Goal: Task Accomplishment & Management: Use online tool/utility

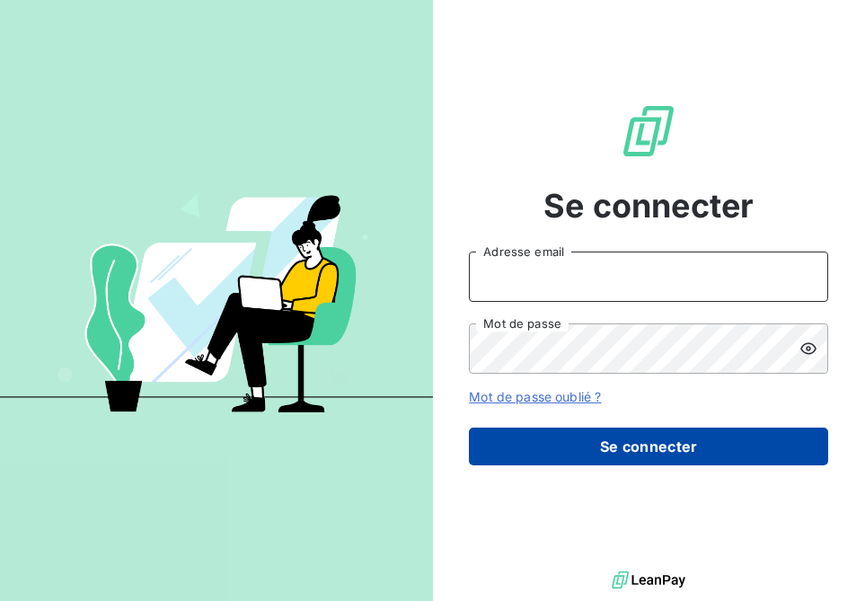
type input "[EMAIL_ADDRESS][DOMAIN_NAME]"
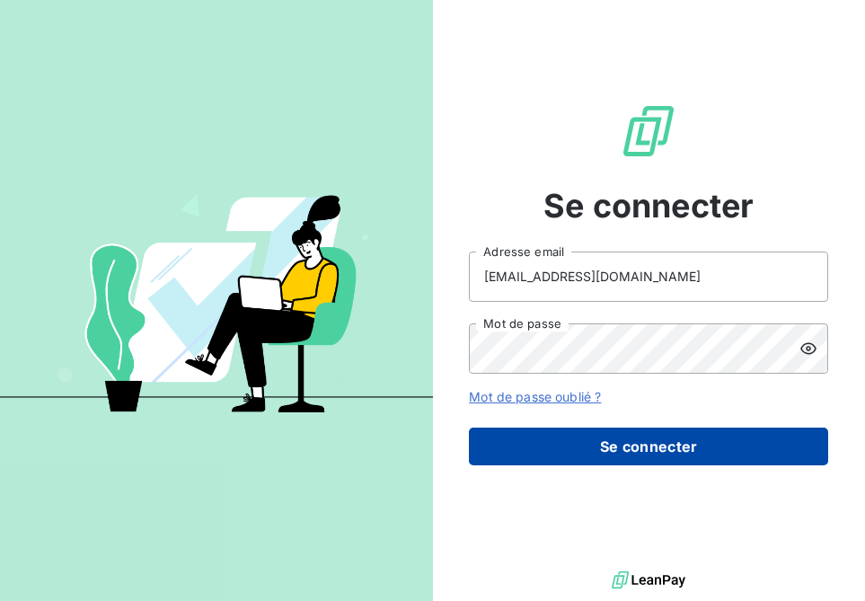
click at [583, 431] on button "Se connecter" at bounding box center [648, 447] width 359 height 38
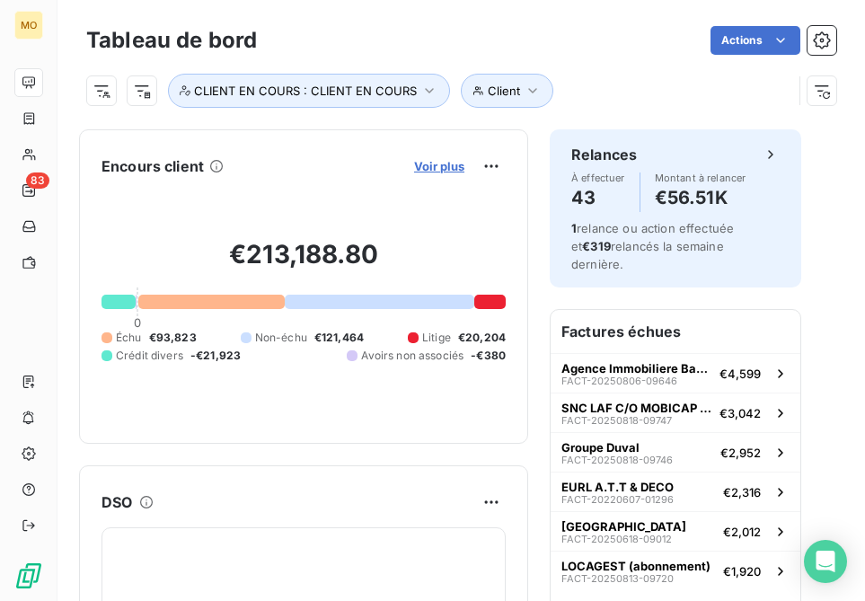
click at [451, 172] on span "Voir plus" at bounding box center [439, 166] width 50 height 14
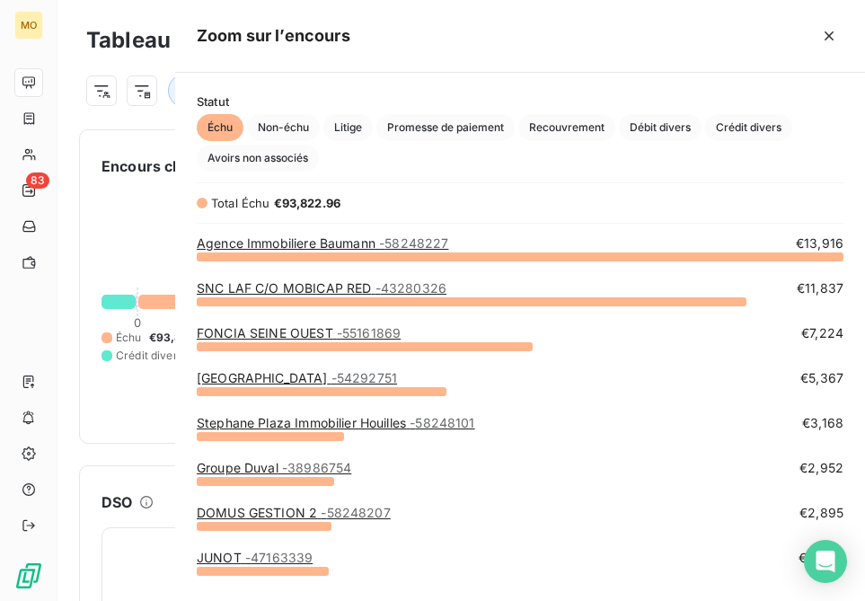
scroll to position [345, 690]
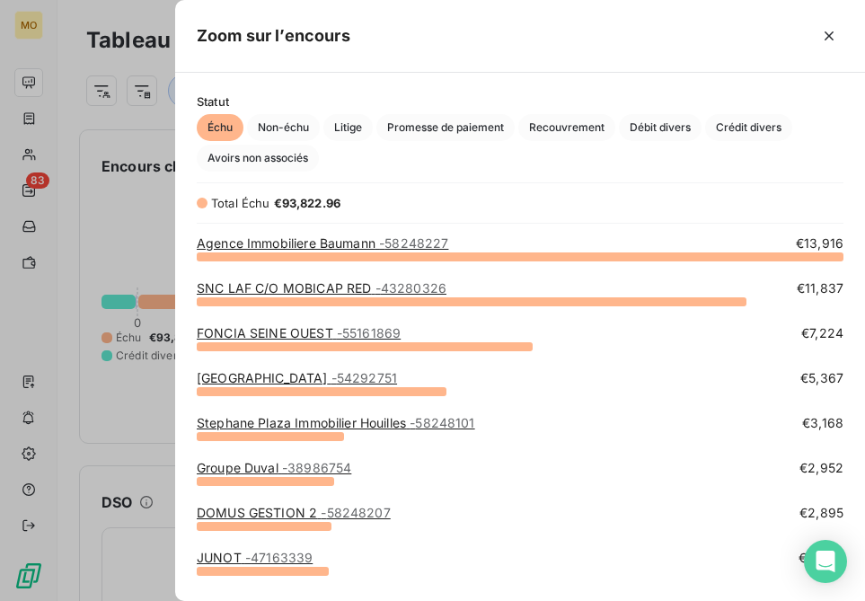
click at [28, 155] on div at bounding box center [432, 300] width 865 height 601
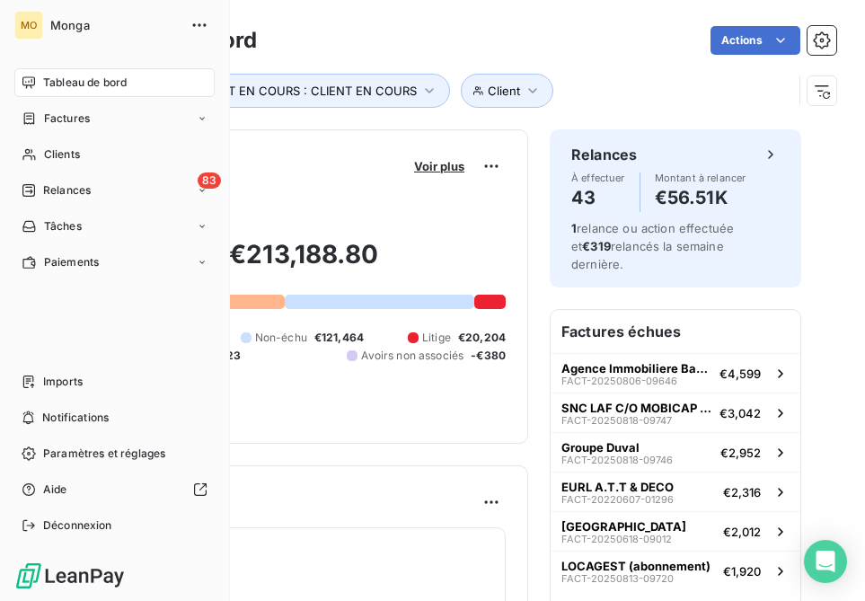
click at [26, 155] on icon at bounding box center [28, 155] width 13 height 12
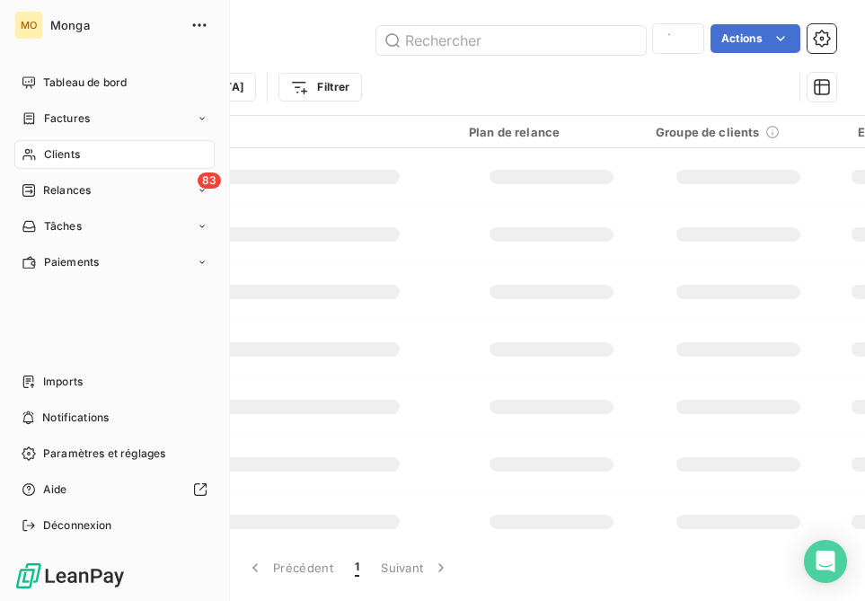
type input "orpi"
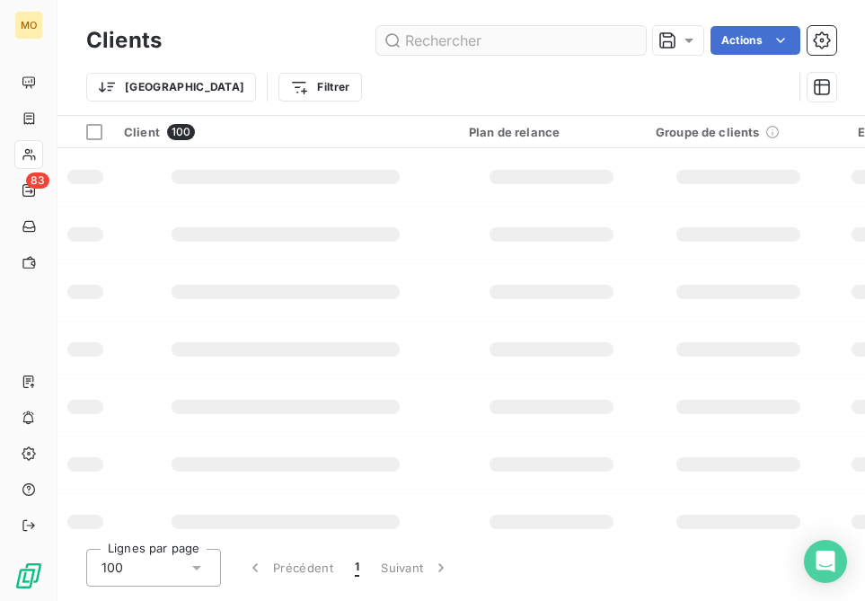
click at [464, 35] on input "text" at bounding box center [510, 40] width 269 height 29
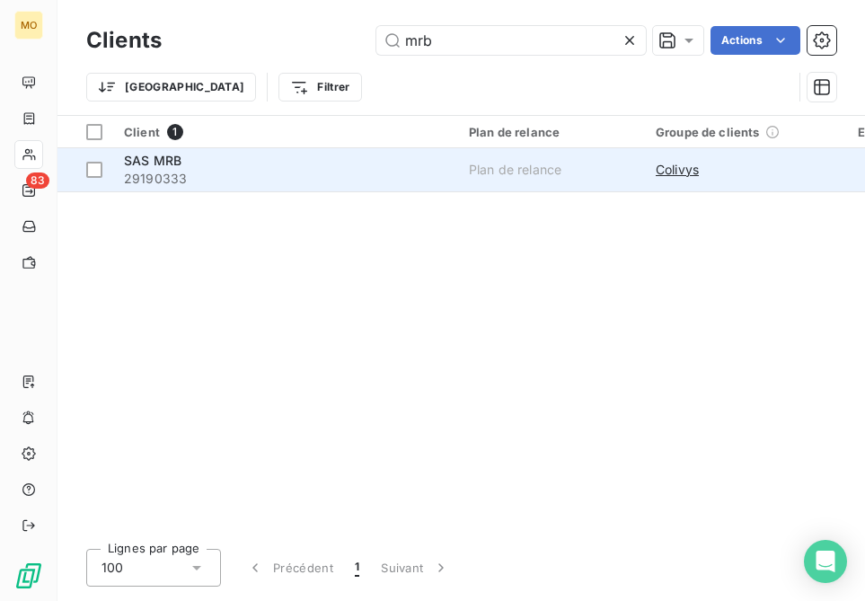
type input "mrb"
click at [295, 163] on div "SAS MRB" at bounding box center [285, 161] width 323 height 18
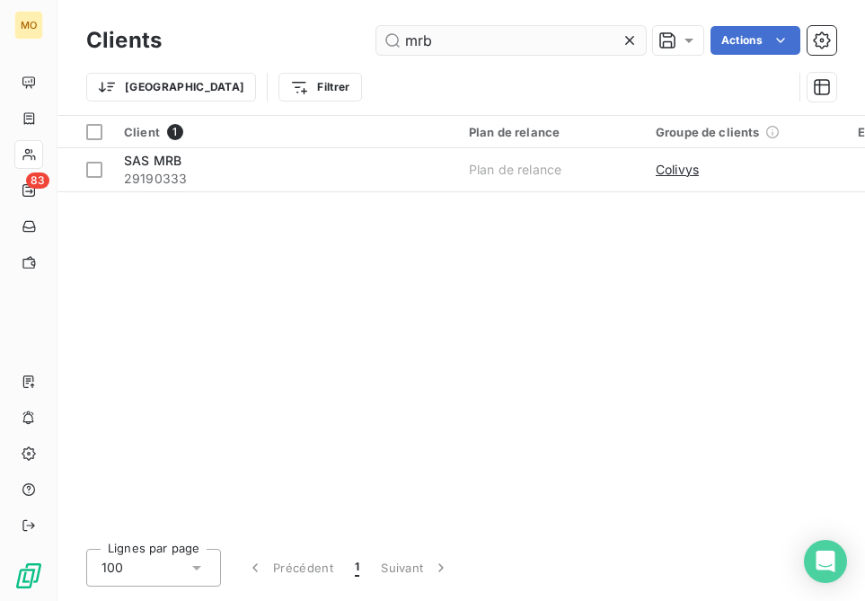
click at [542, 40] on input "mrb" at bounding box center [510, 40] width 269 height 29
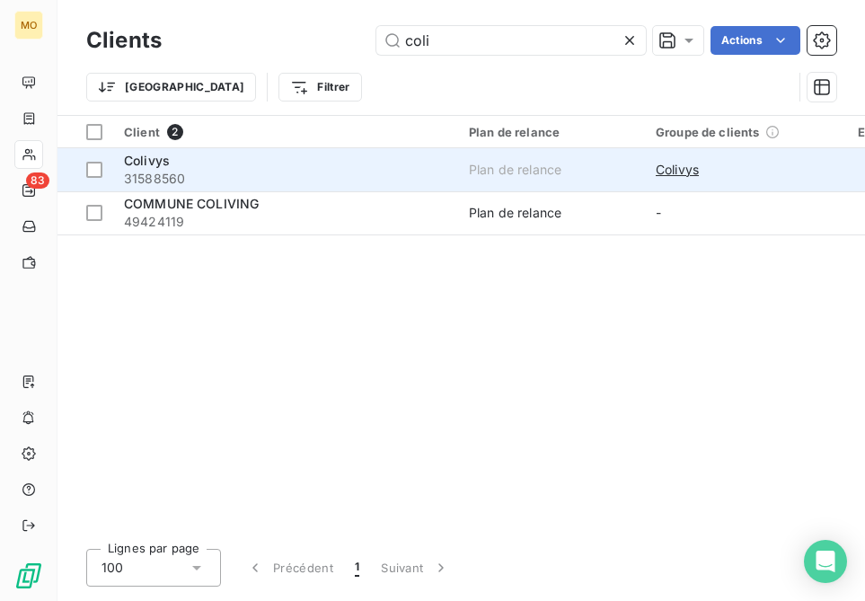
type input "coli"
click at [298, 152] on div "Colivys" at bounding box center [285, 161] width 323 height 18
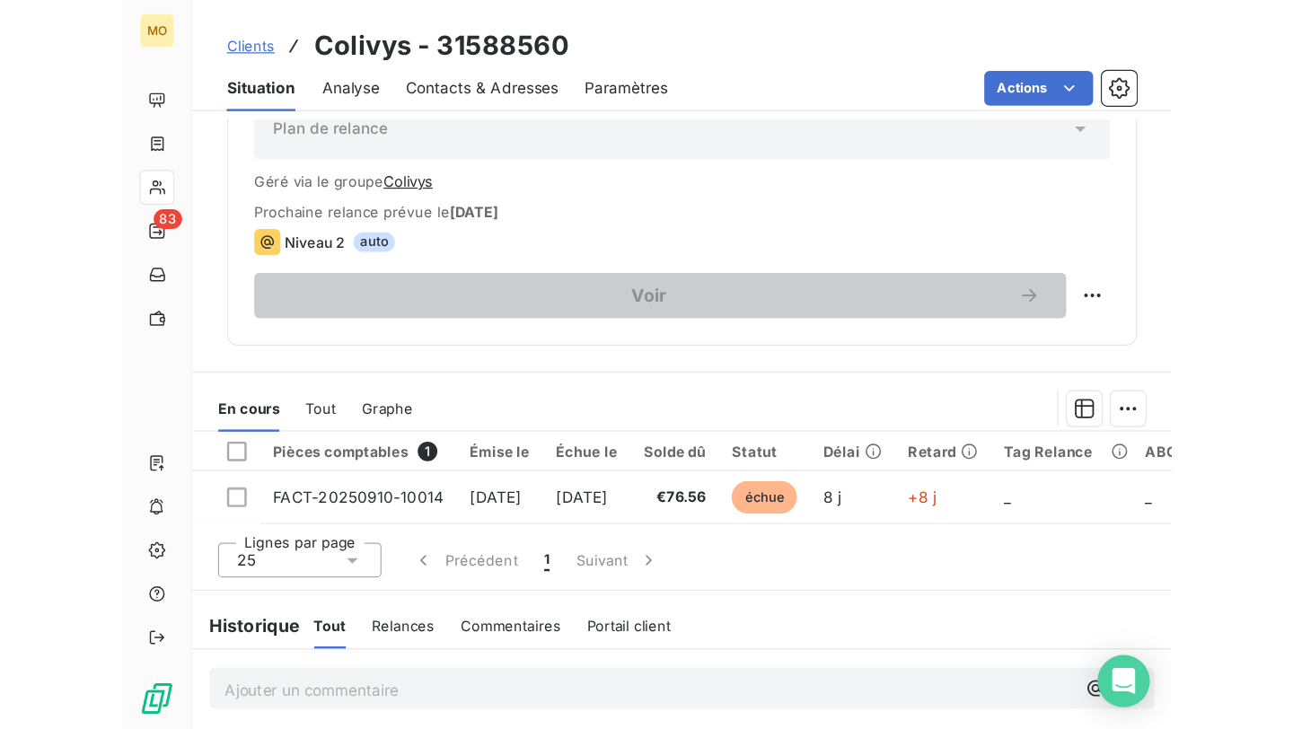
scroll to position [860, 0]
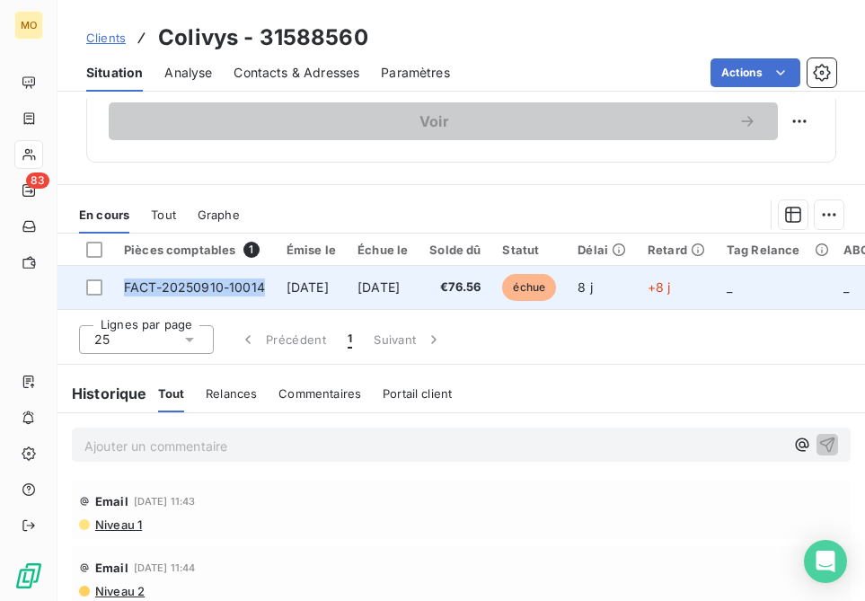
copy span "FACT-20250910-10014"
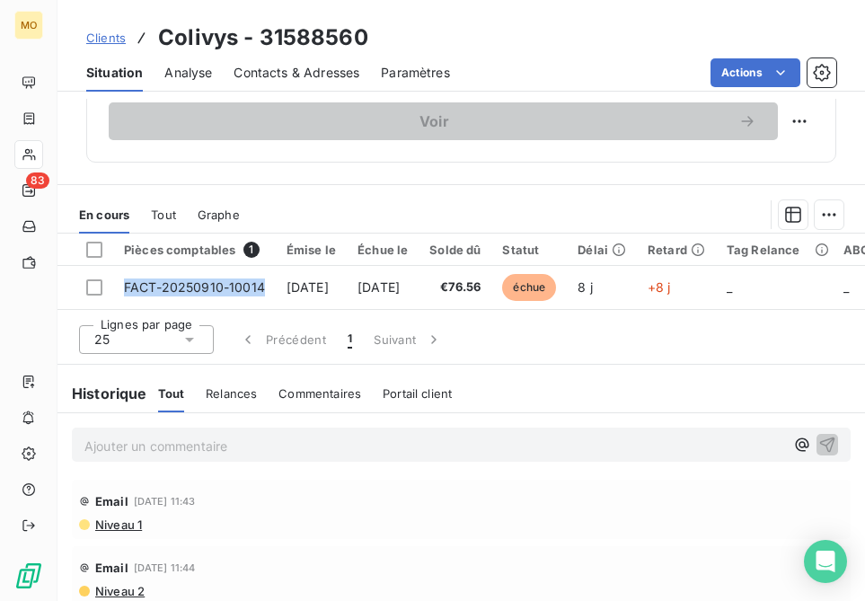
drag, startPoint x: 269, startPoint y: 281, endPoint x: 268, endPoint y: 411, distance: 130.2
click at [268, 411] on div "En cours Tout Graphe Pièces comptables 1 Émise le Échue le Solde dû Statut Déla…" at bounding box center [460, 408] width 807 height 449
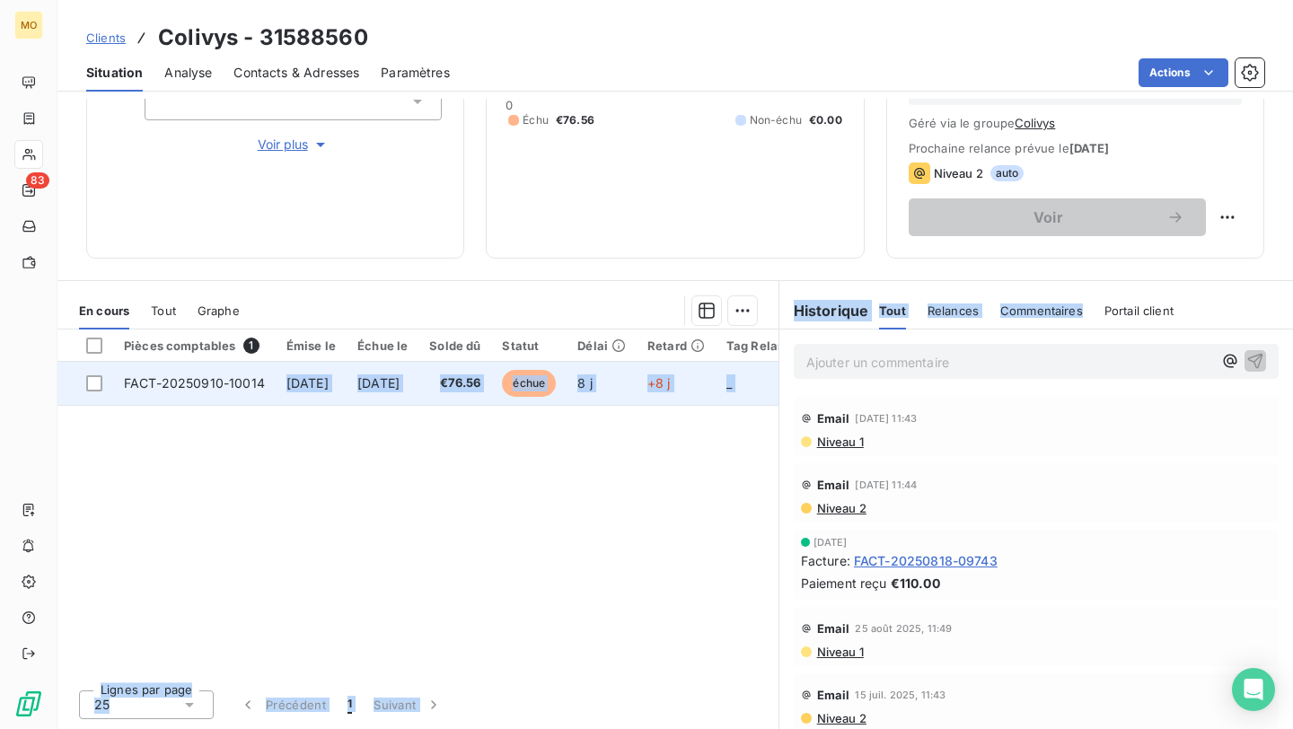
scroll to position [244, 0]
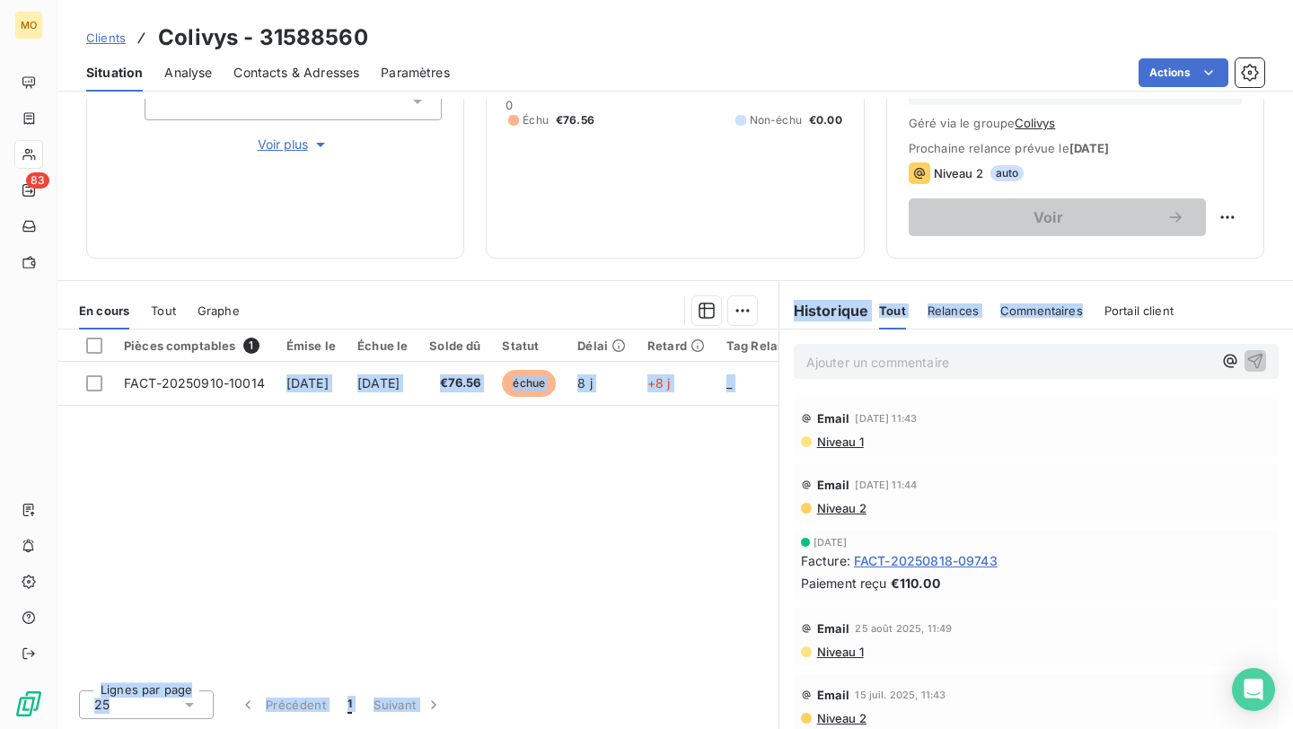
click at [121, 46] on link "Clients" at bounding box center [106, 38] width 40 height 18
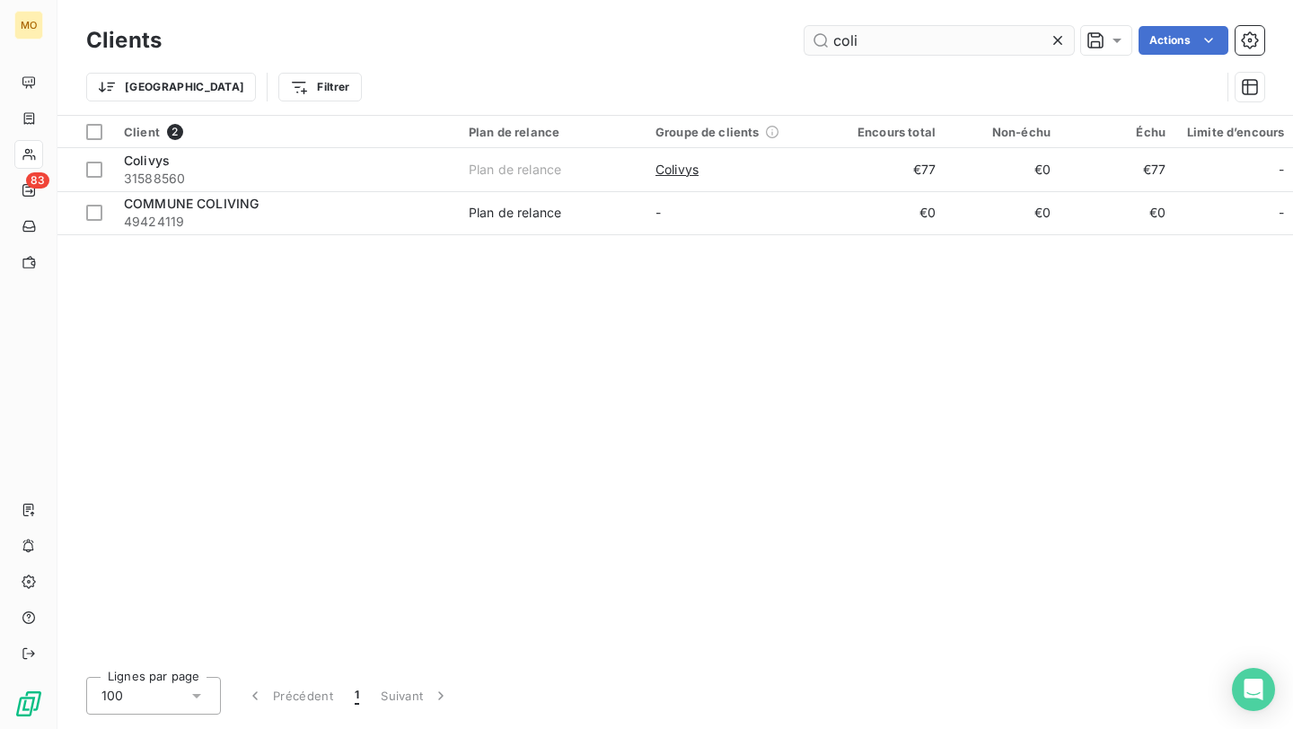
click at [864, 41] on input "coli" at bounding box center [939, 40] width 269 height 29
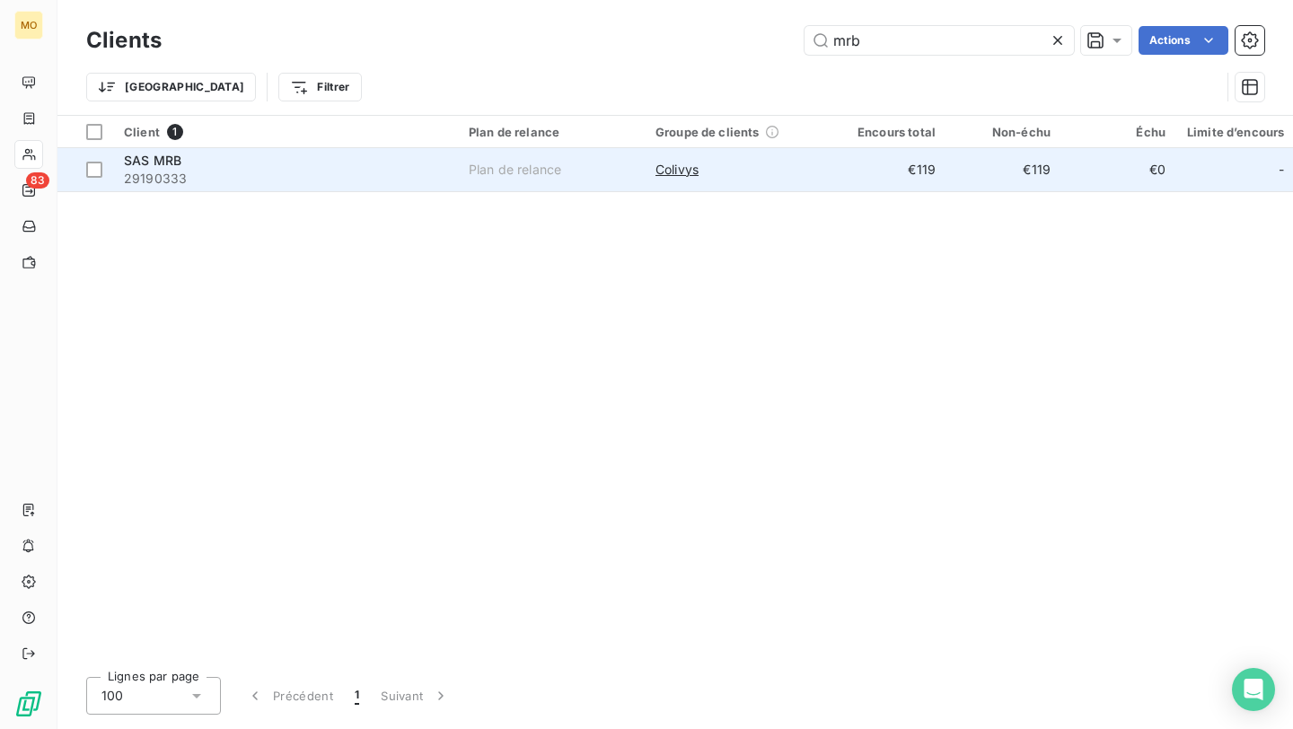
type input "mrb"
click at [272, 187] on td "SAS MRB 29190333" at bounding box center [285, 169] width 345 height 43
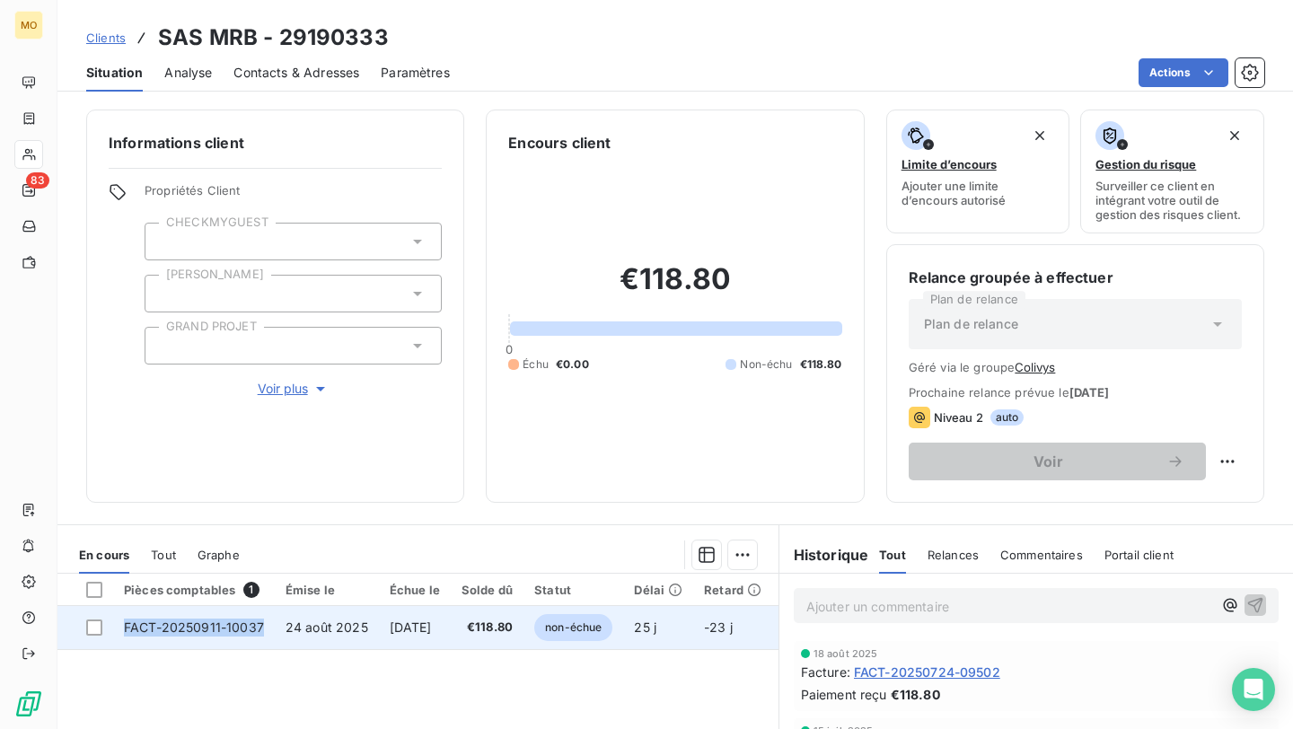
copy span "FACT-20250911-10037"
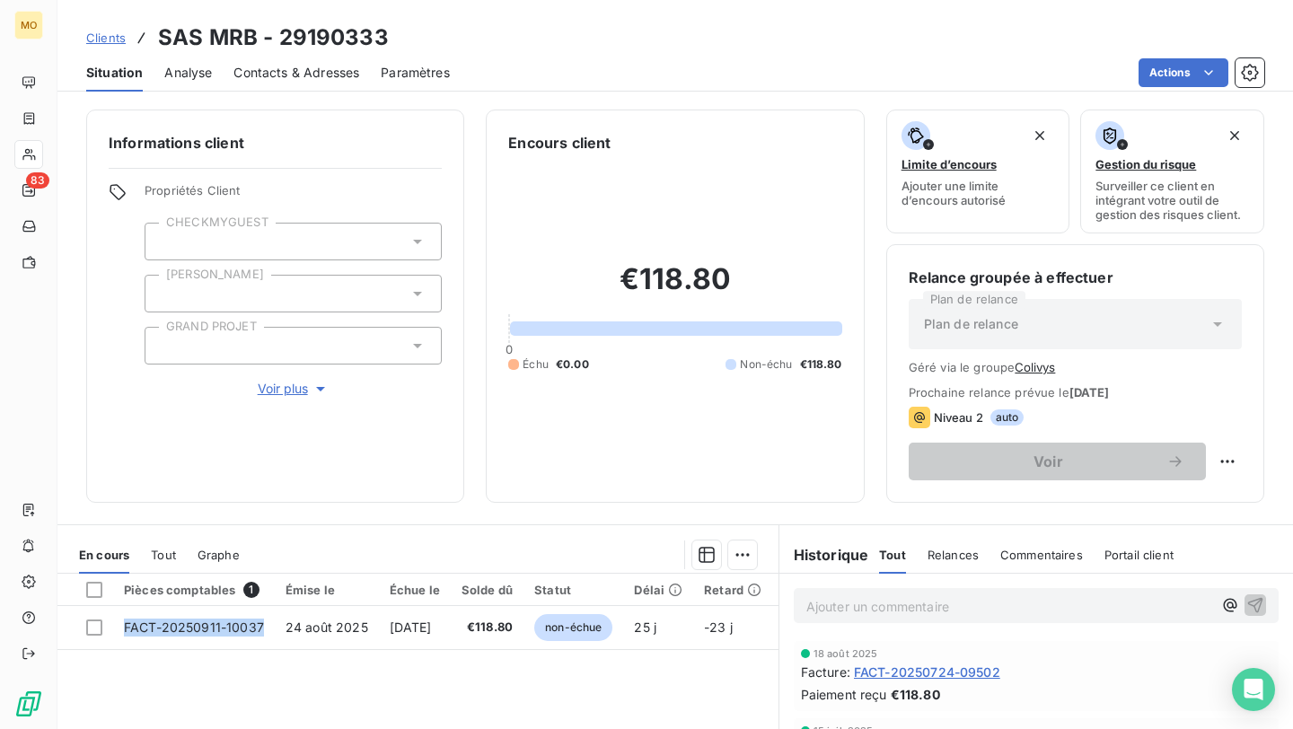
drag, startPoint x: 266, startPoint y: 628, endPoint x: 332, endPoint y: 720, distance: 113.9
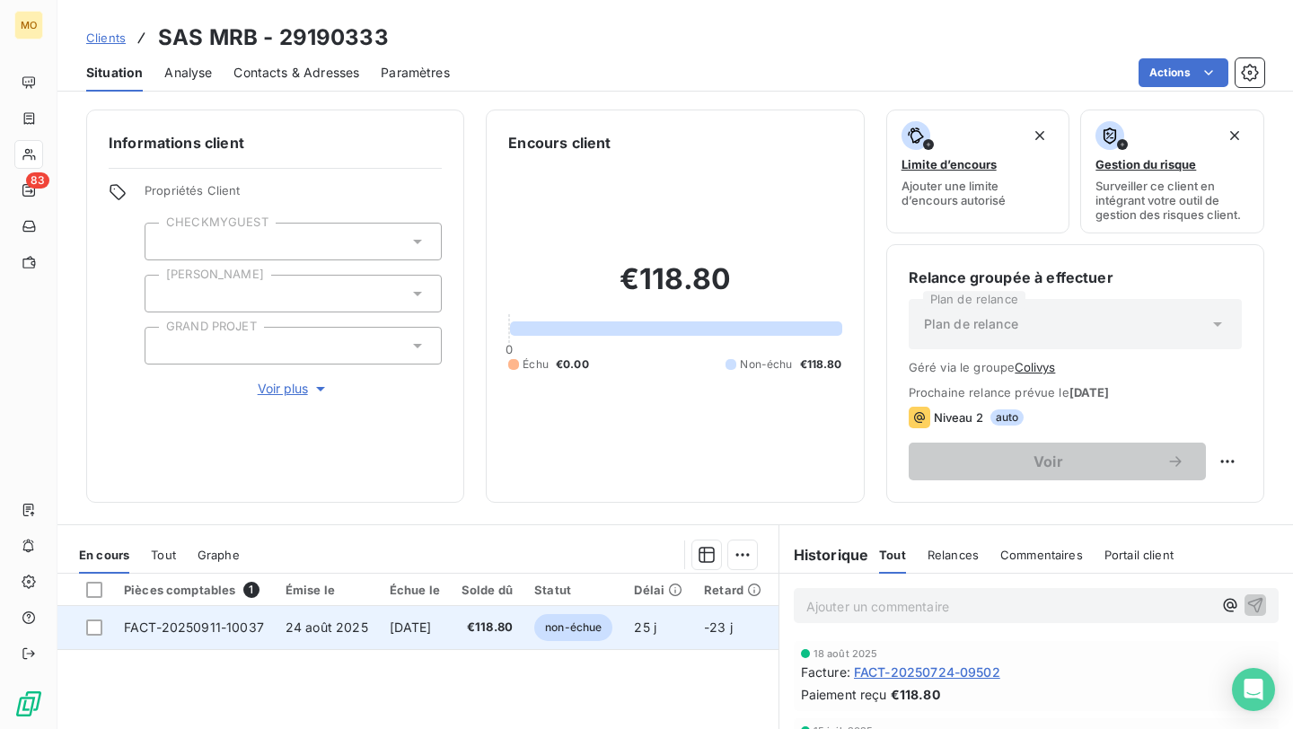
click at [388, 600] on td "[DATE]" at bounding box center [415, 627] width 72 height 43
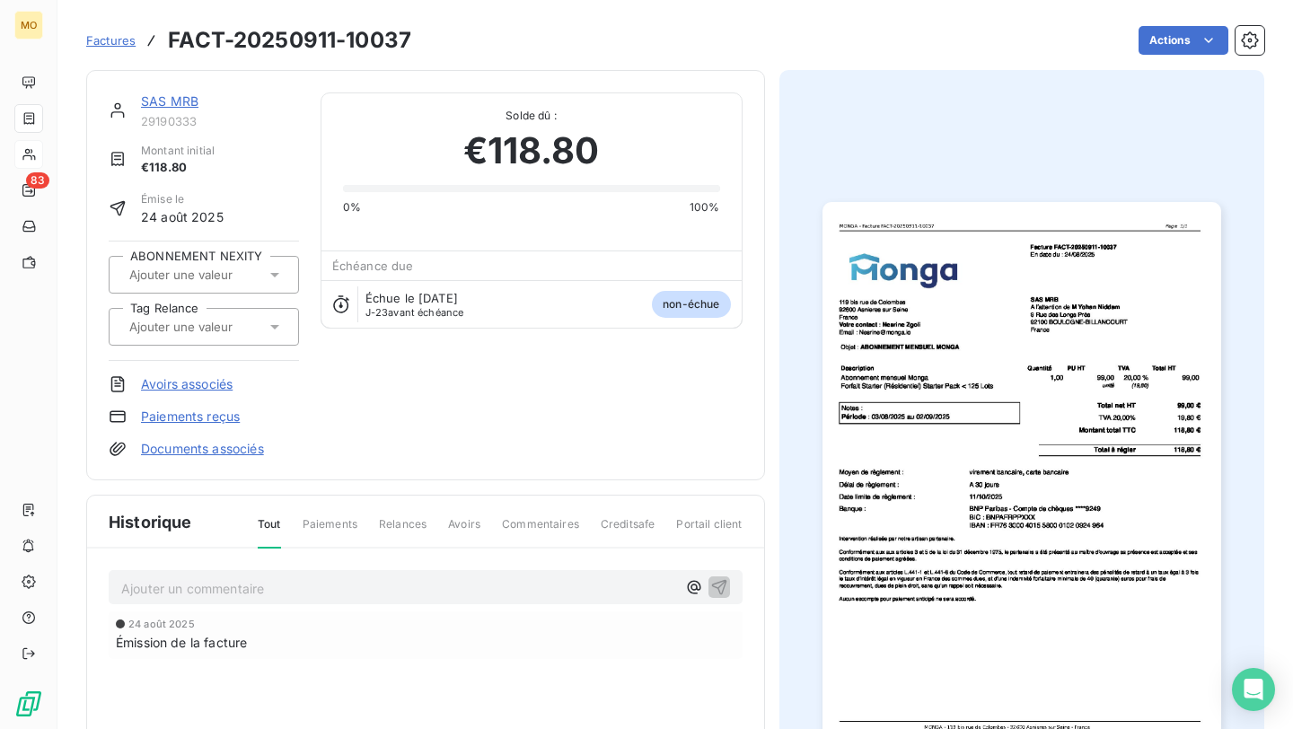
click at [864, 292] on img "button" at bounding box center [1022, 483] width 399 height 563
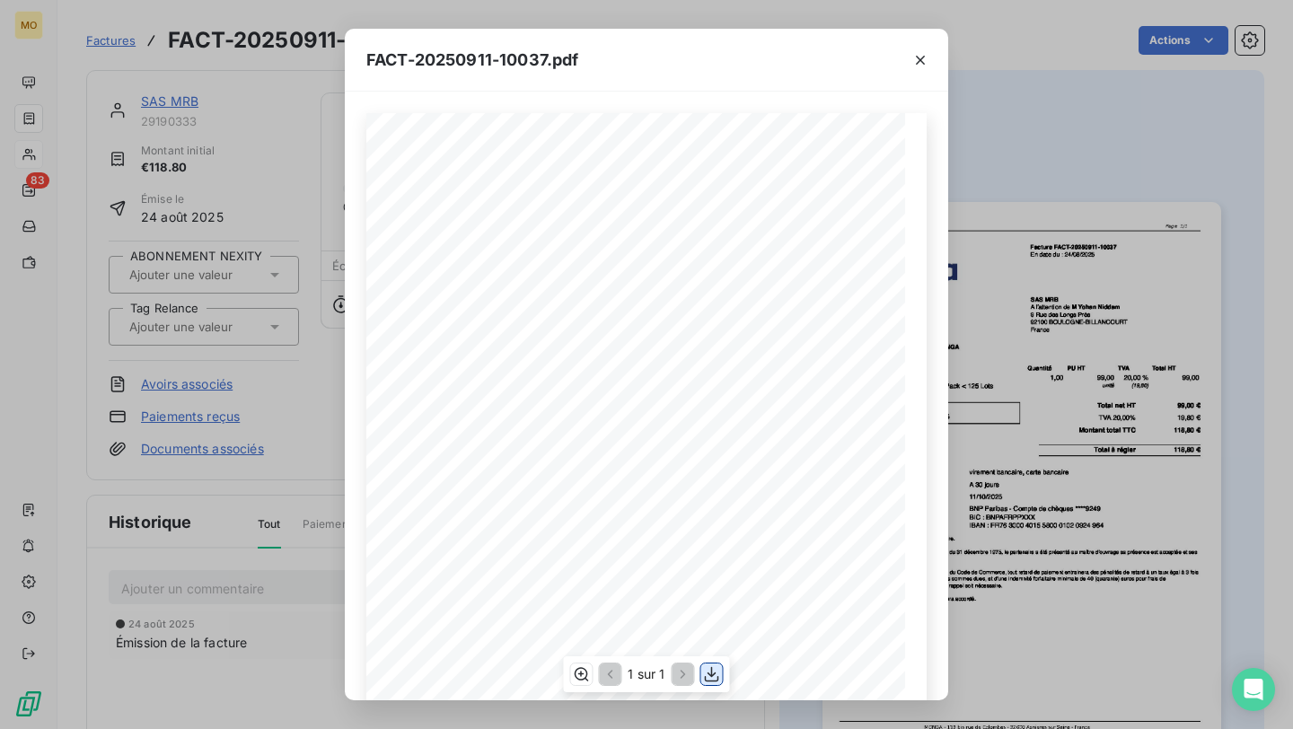
click at [710, 600] on icon "button" at bounding box center [712, 674] width 14 height 15
